Goal: Answer question/provide support

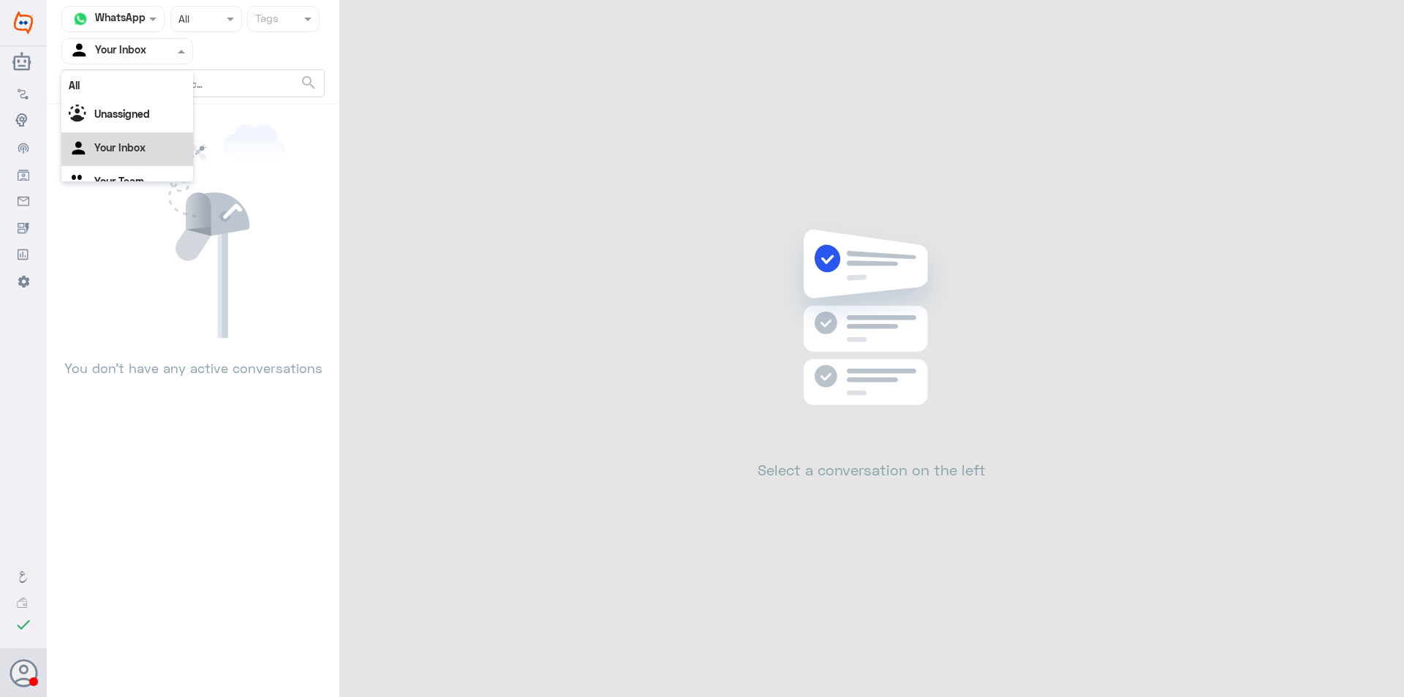
scroll to position [18, 0]
click at [132, 158] on Team "Your Team" at bounding box center [119, 162] width 50 height 12
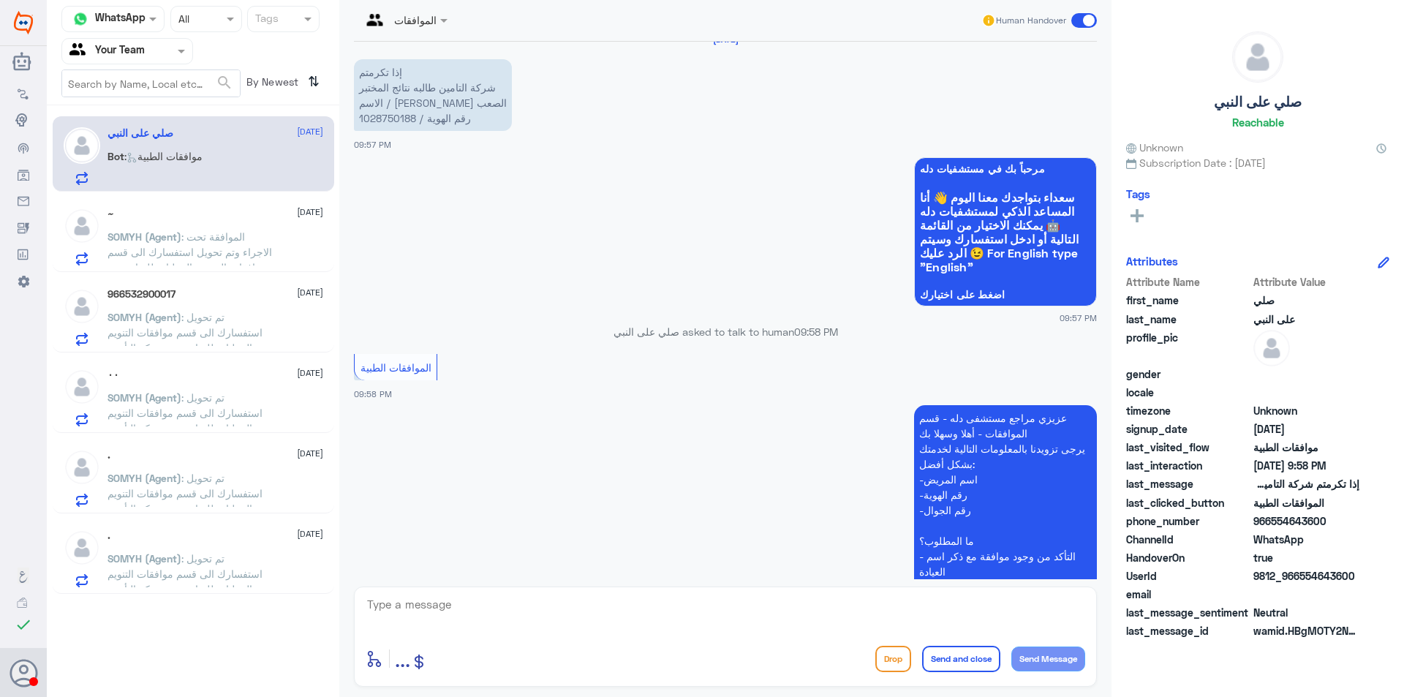
scroll to position [0, 0]
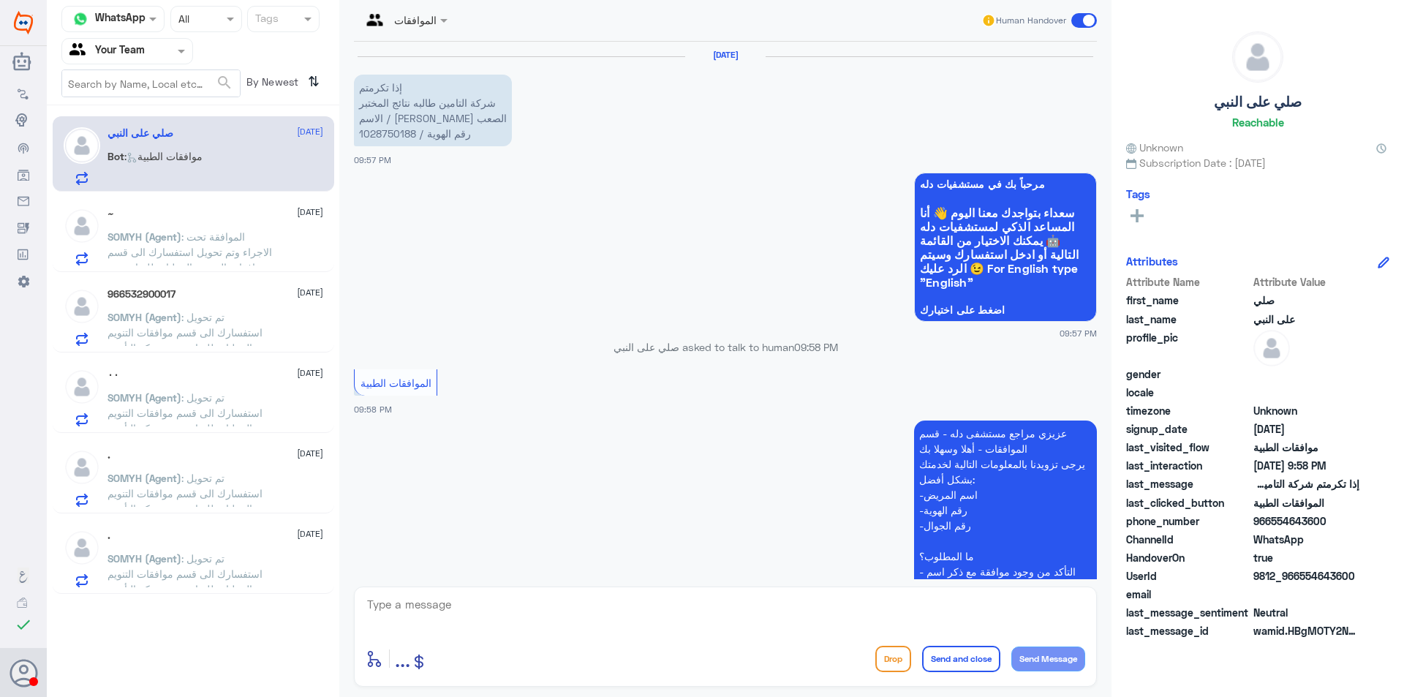
click at [379, 129] on p "إذا تكرمتم شركة التامين طالبه نتائج المختبر الاسم / هيفاء علي الصعب رقم الهوية …" at bounding box center [433, 111] width 158 height 72
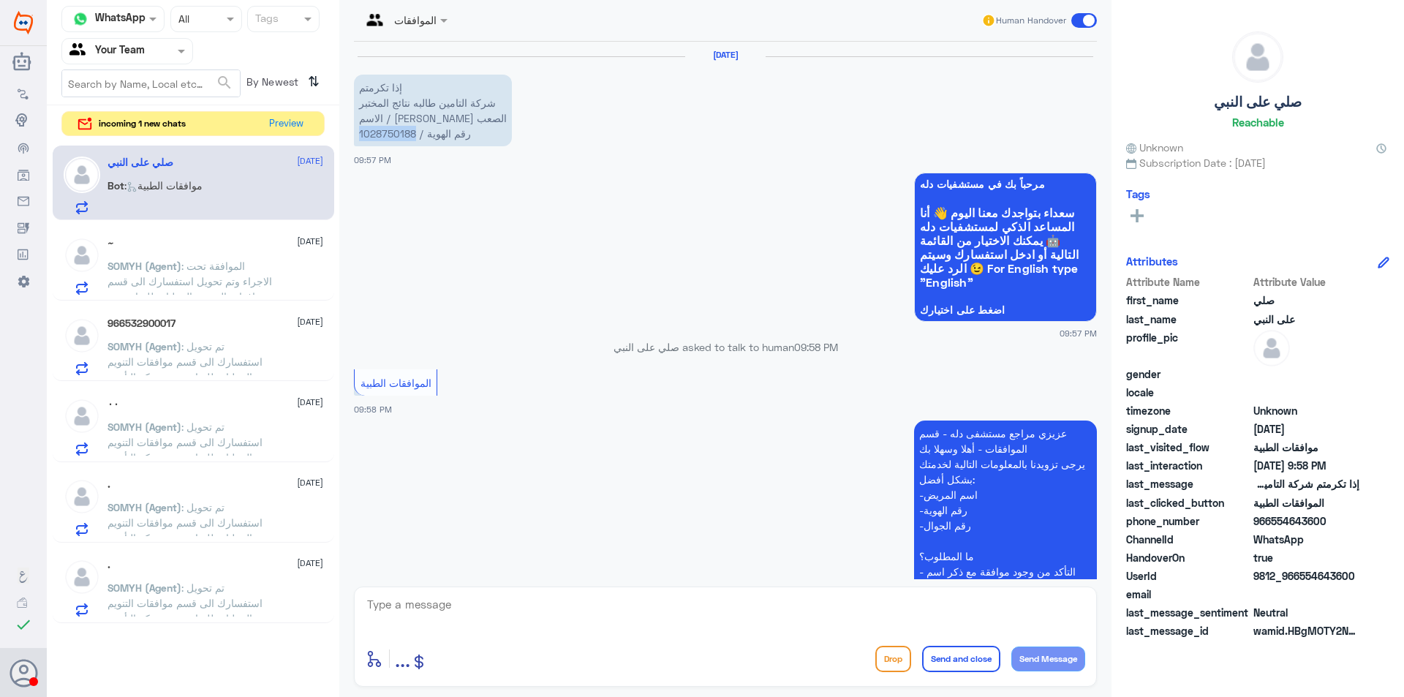
click at [379, 129] on p "إذا تكرمتم شركة التامين طالبه نتائج المختبر الاسم / هيفاء علي الصعب رقم الهوية …" at bounding box center [433, 111] width 158 height 72
click at [287, 128] on button "Preview" at bounding box center [286, 123] width 45 height 23
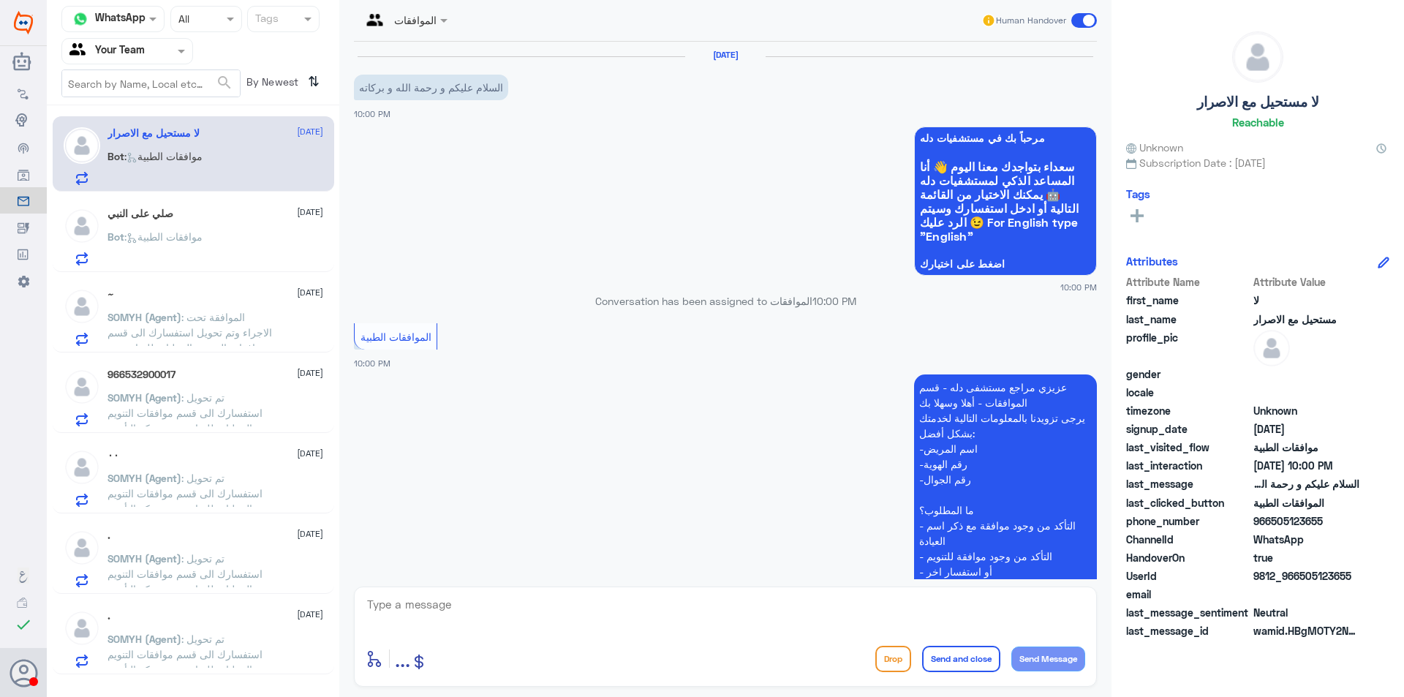
scroll to position [225, 0]
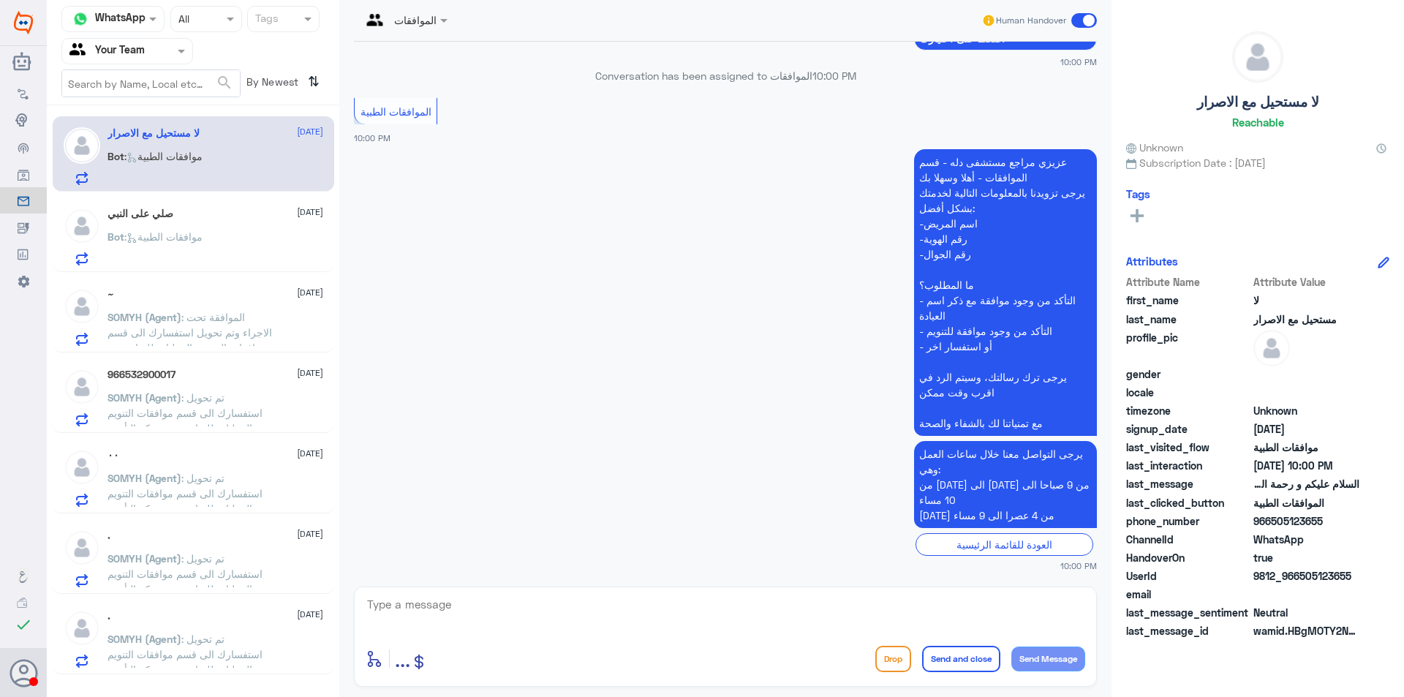
click at [182, 225] on div "صلي على النبي [DATE] Bot : موافقات الطبية" at bounding box center [216, 237] width 216 height 58
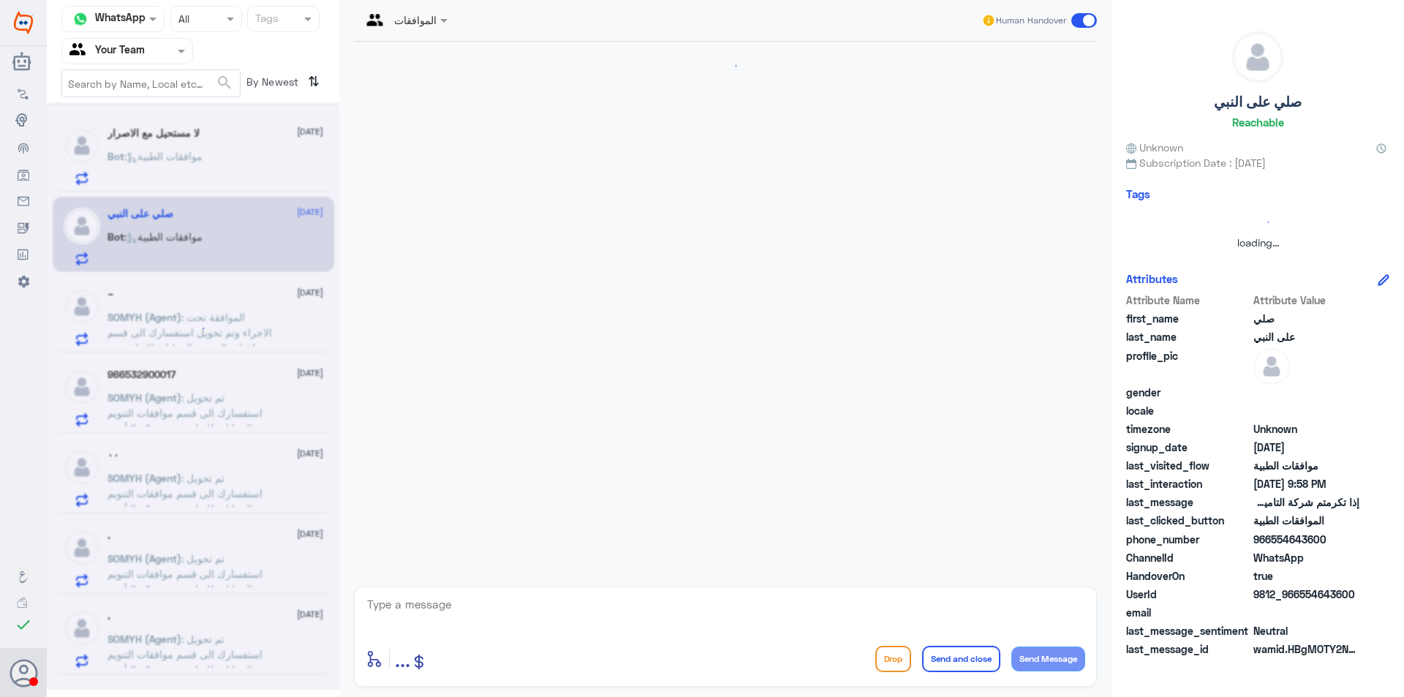
scroll to position [225, 0]
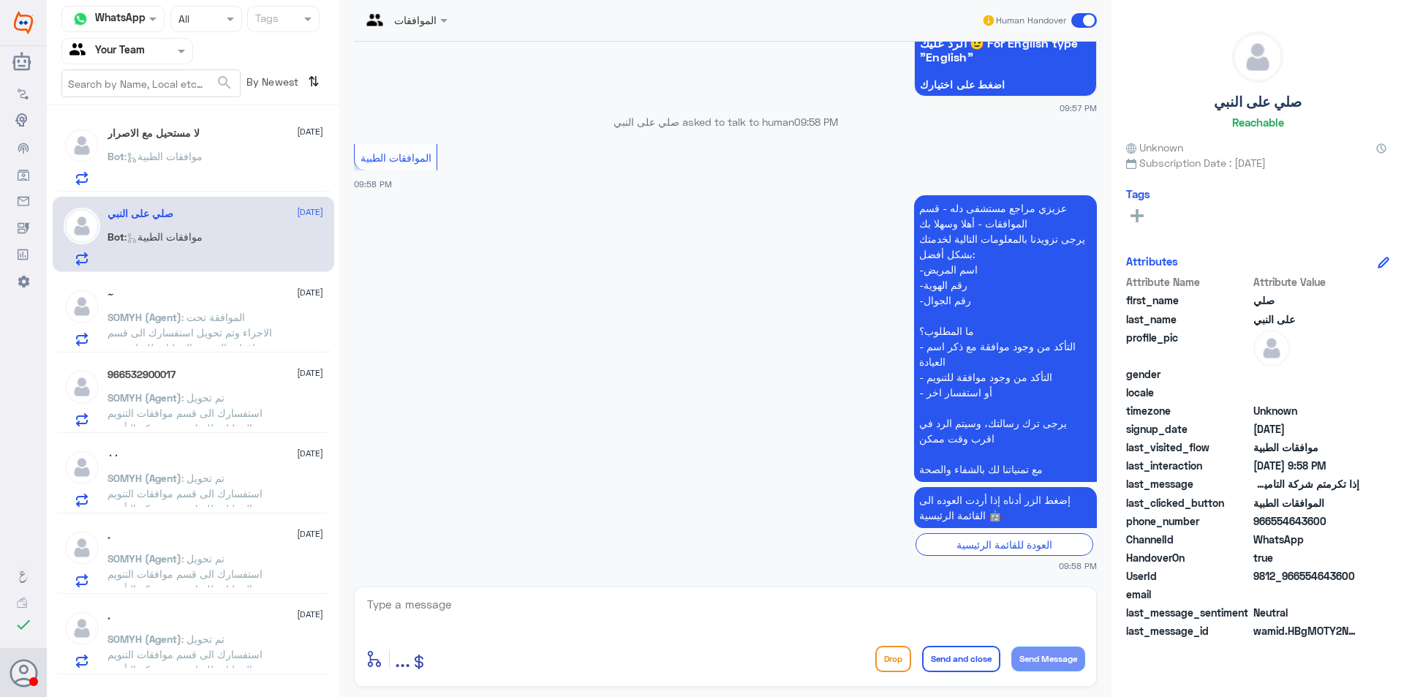
click at [118, 54] on input "text" at bounding box center [109, 50] width 80 height 17
click at [140, 136] on div "Your Inbox" at bounding box center [127, 131] width 132 height 34
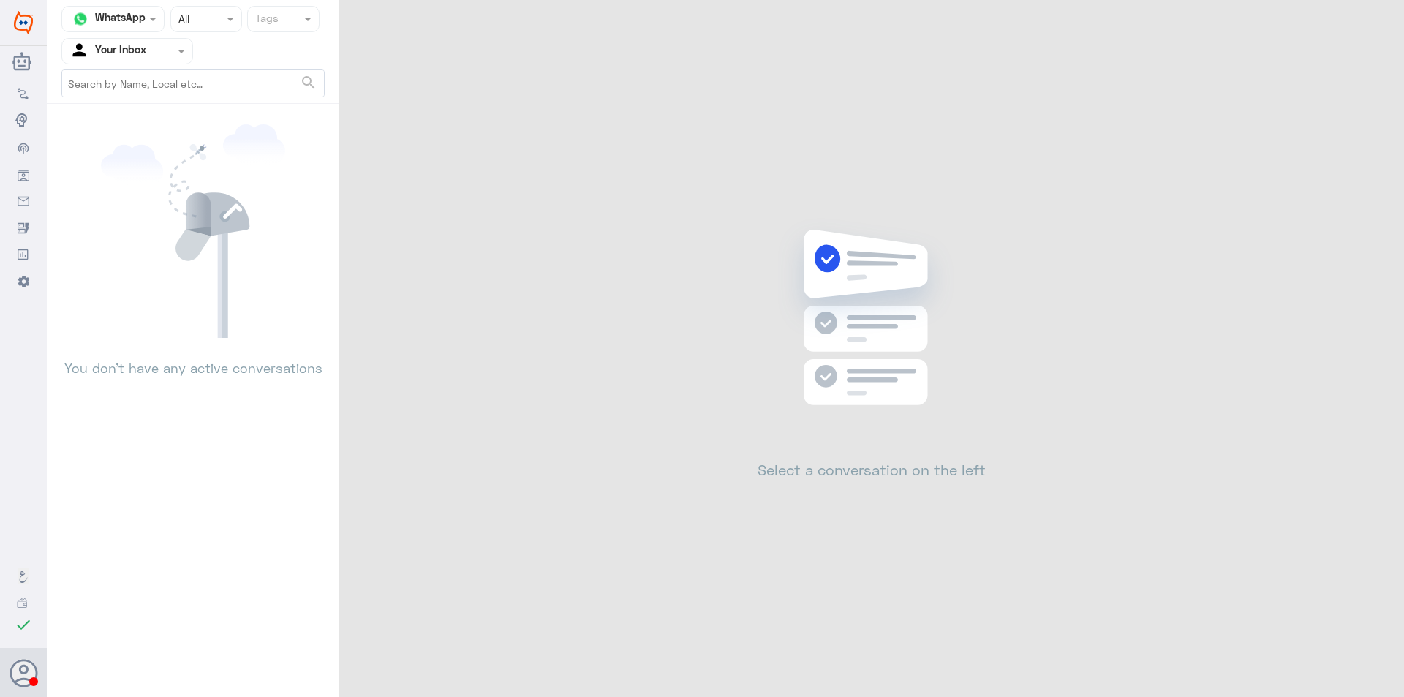
click at [140, 42] on input "text" at bounding box center [109, 50] width 80 height 17
click at [125, 173] on div "Your Team" at bounding box center [127, 165] width 132 height 34
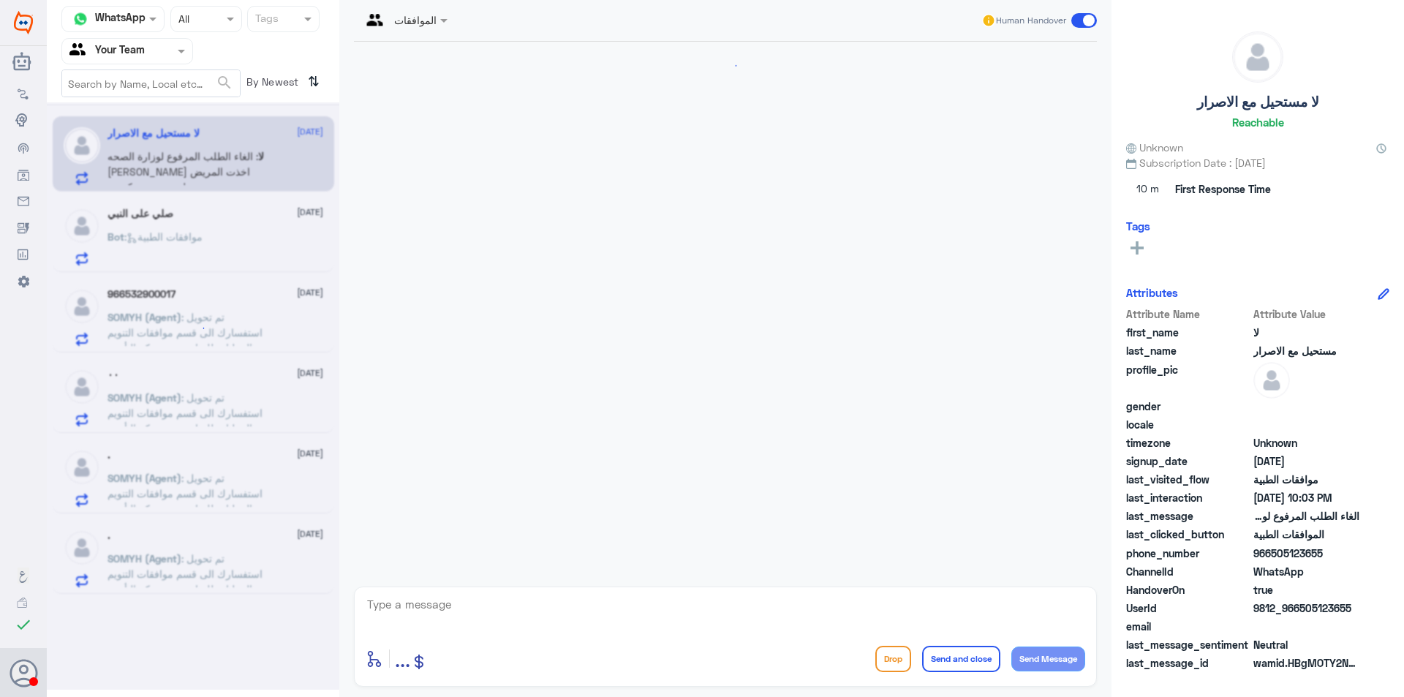
scroll to position [325, 0]
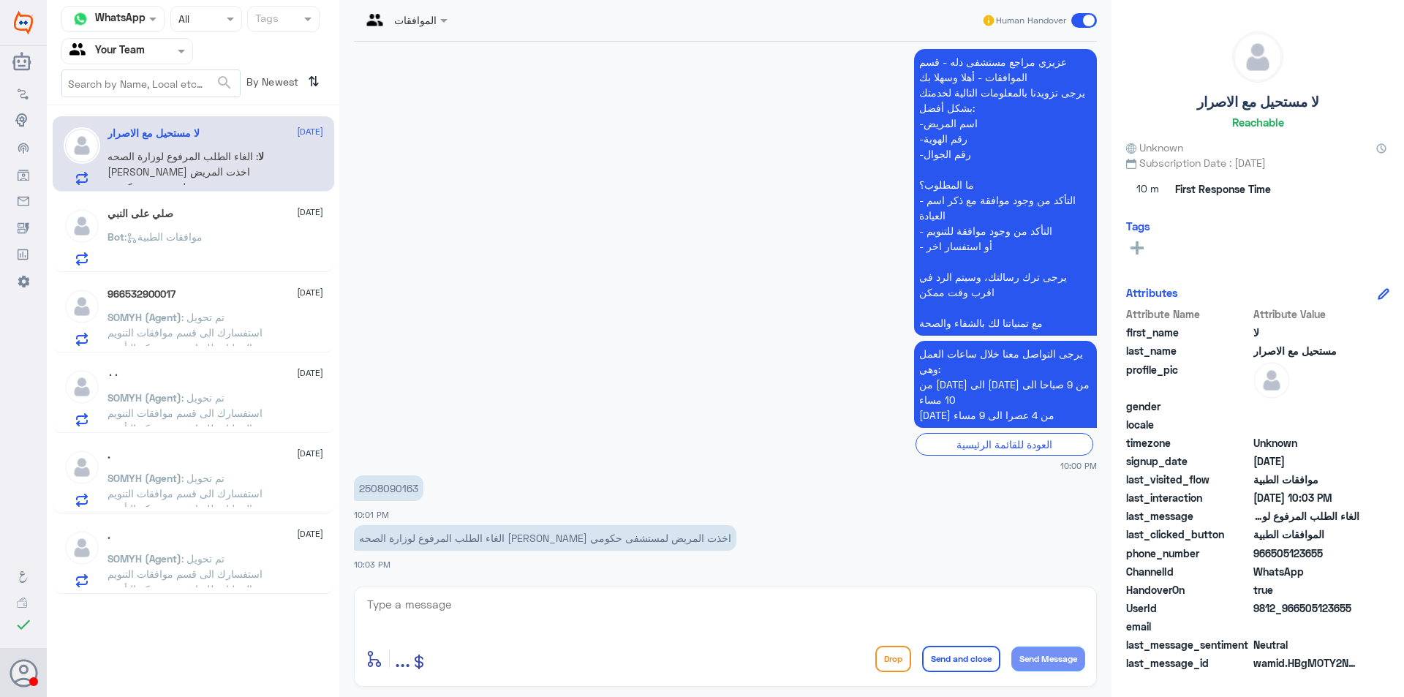
click at [225, 241] on div "Bot : موافقات الطبية" at bounding box center [216, 249] width 216 height 33
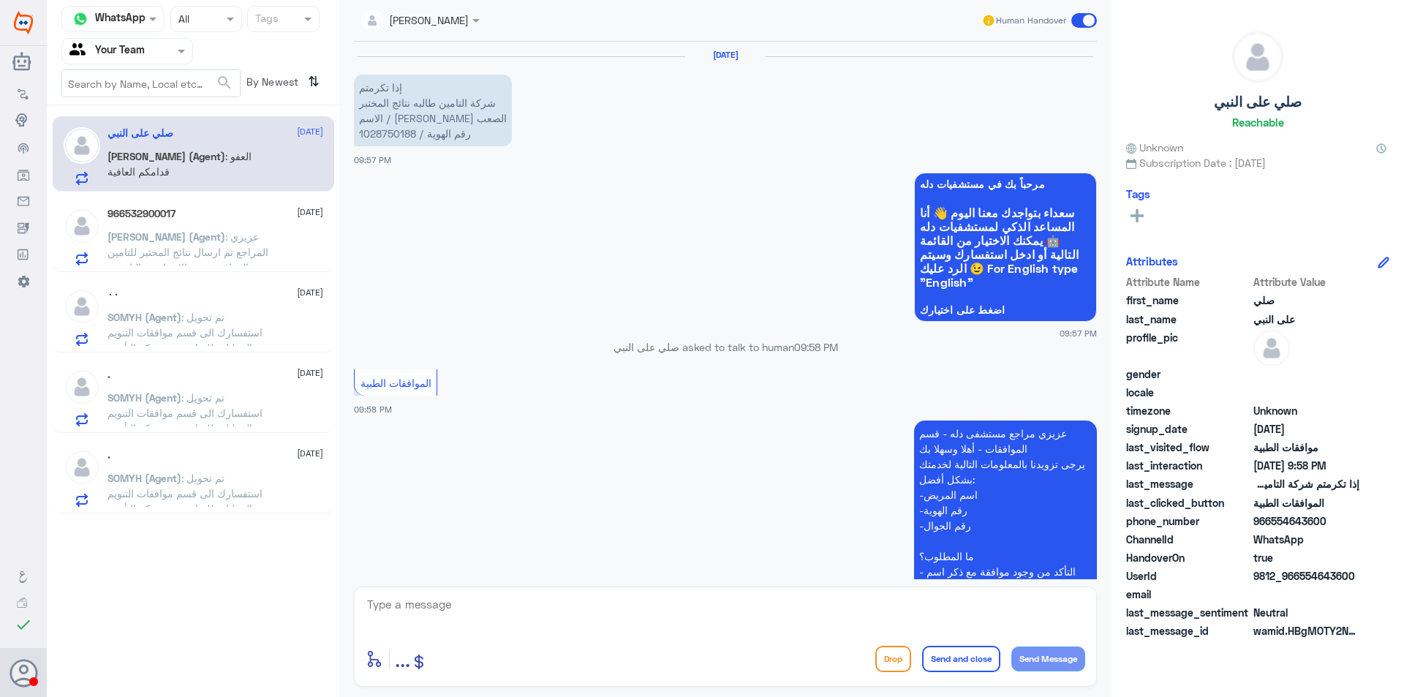
scroll to position [500, 0]
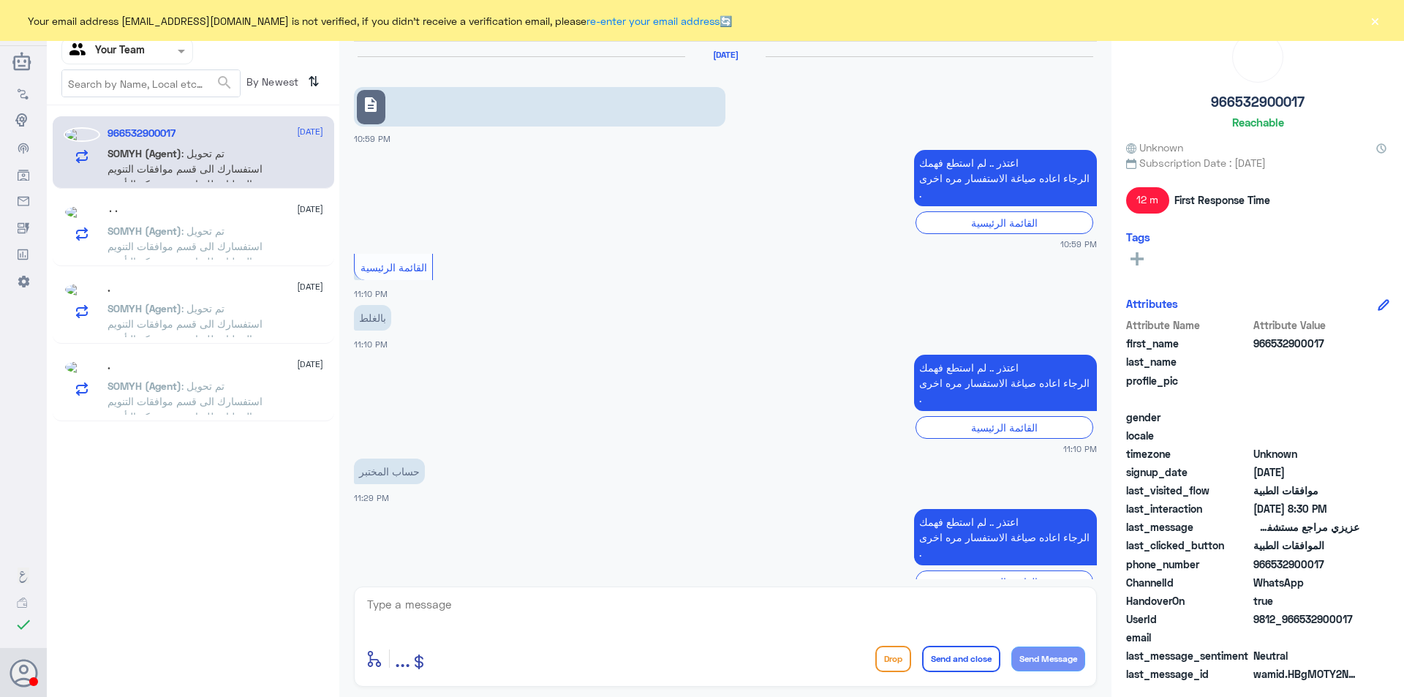
scroll to position [1063, 0]
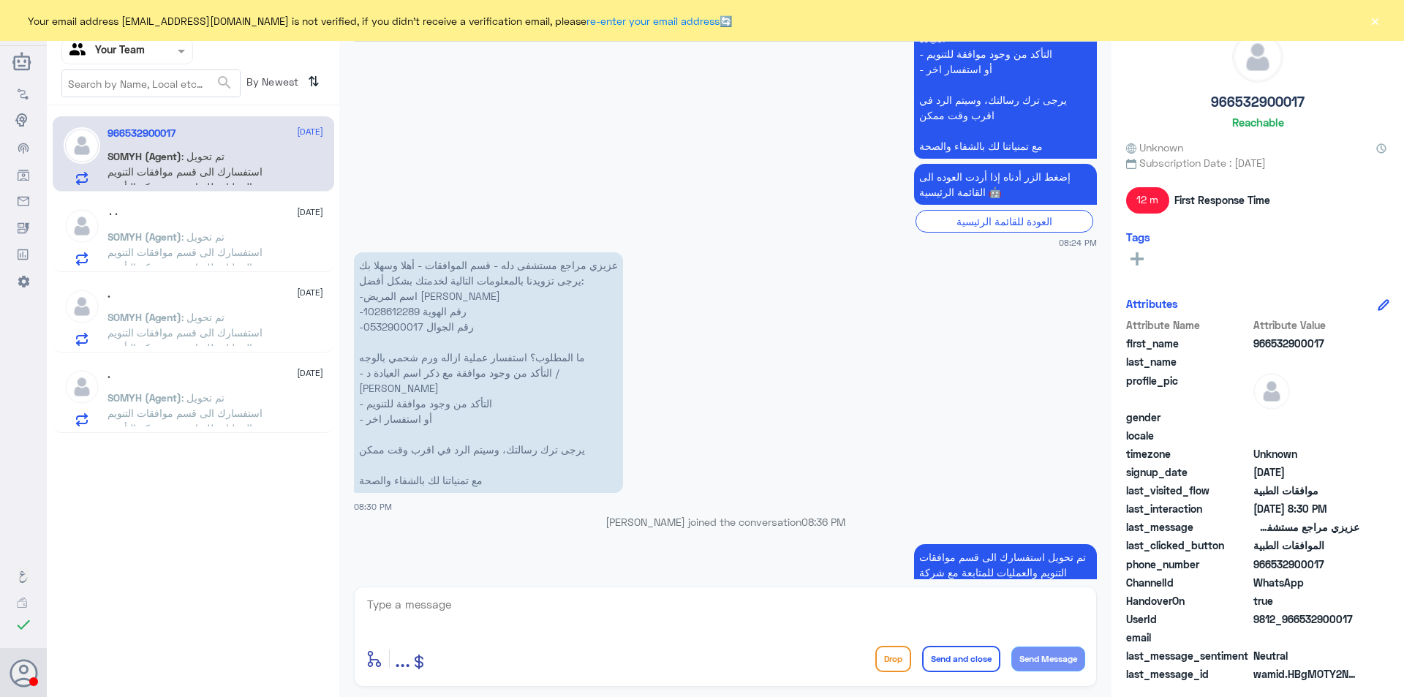
click at [1376, 21] on button "×" at bounding box center [1375, 20] width 15 height 15
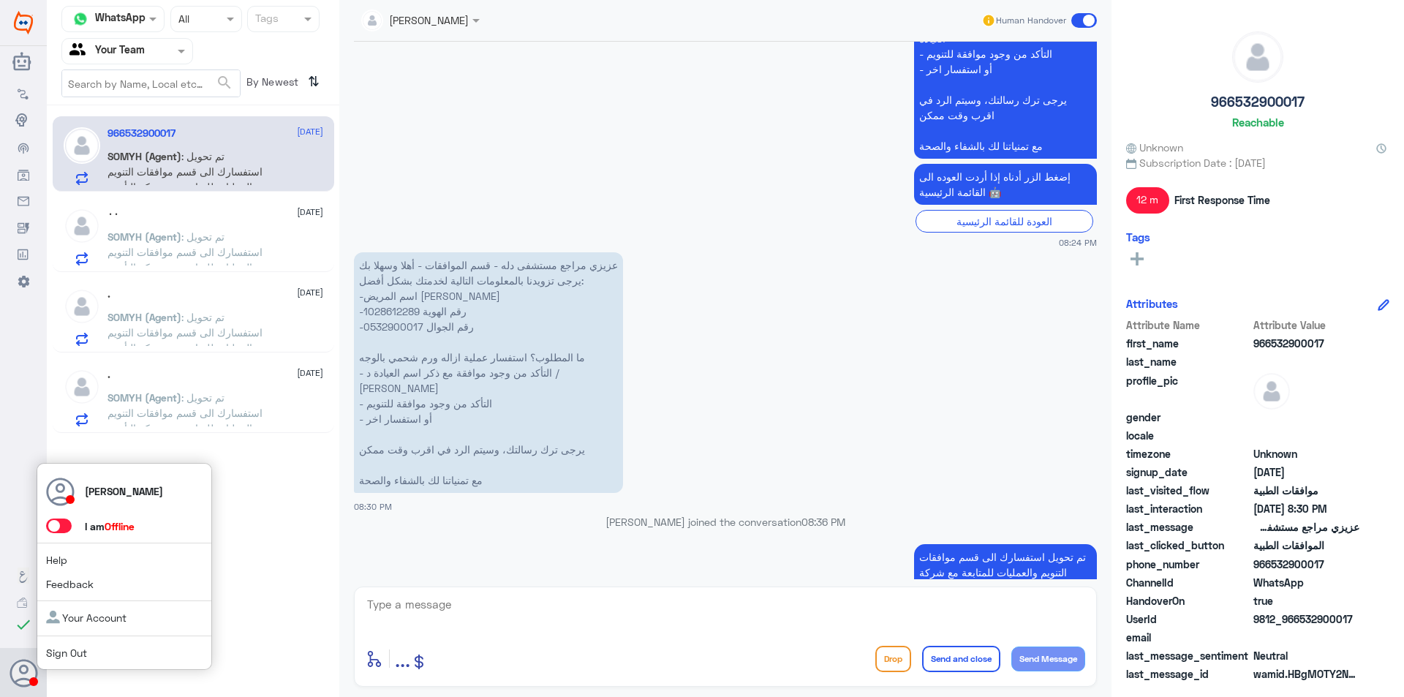
click at [28, 678] on icon at bounding box center [24, 673] width 29 height 29
click at [59, 655] on link "Sign Out" at bounding box center [66, 652] width 41 height 12
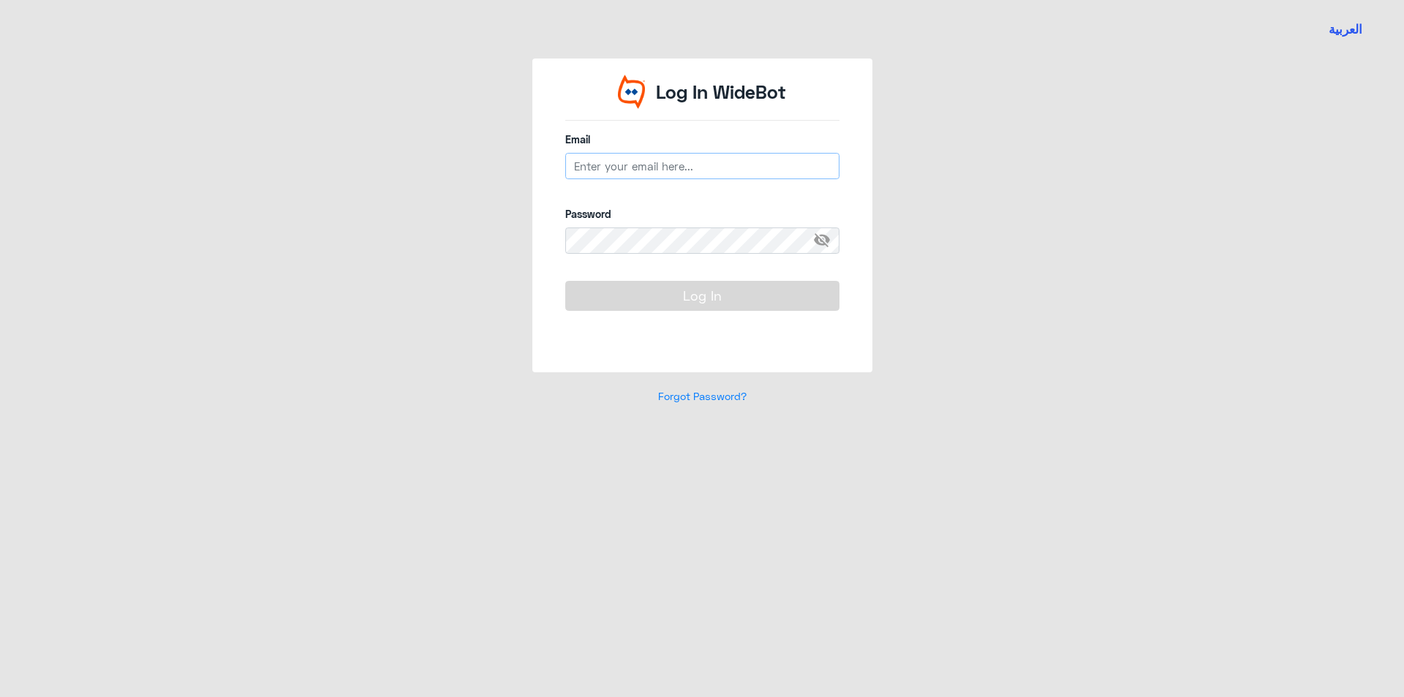
type input "A_Alnouwasir@Dallah-Hospital.com"
